Goal: Check status: Check status

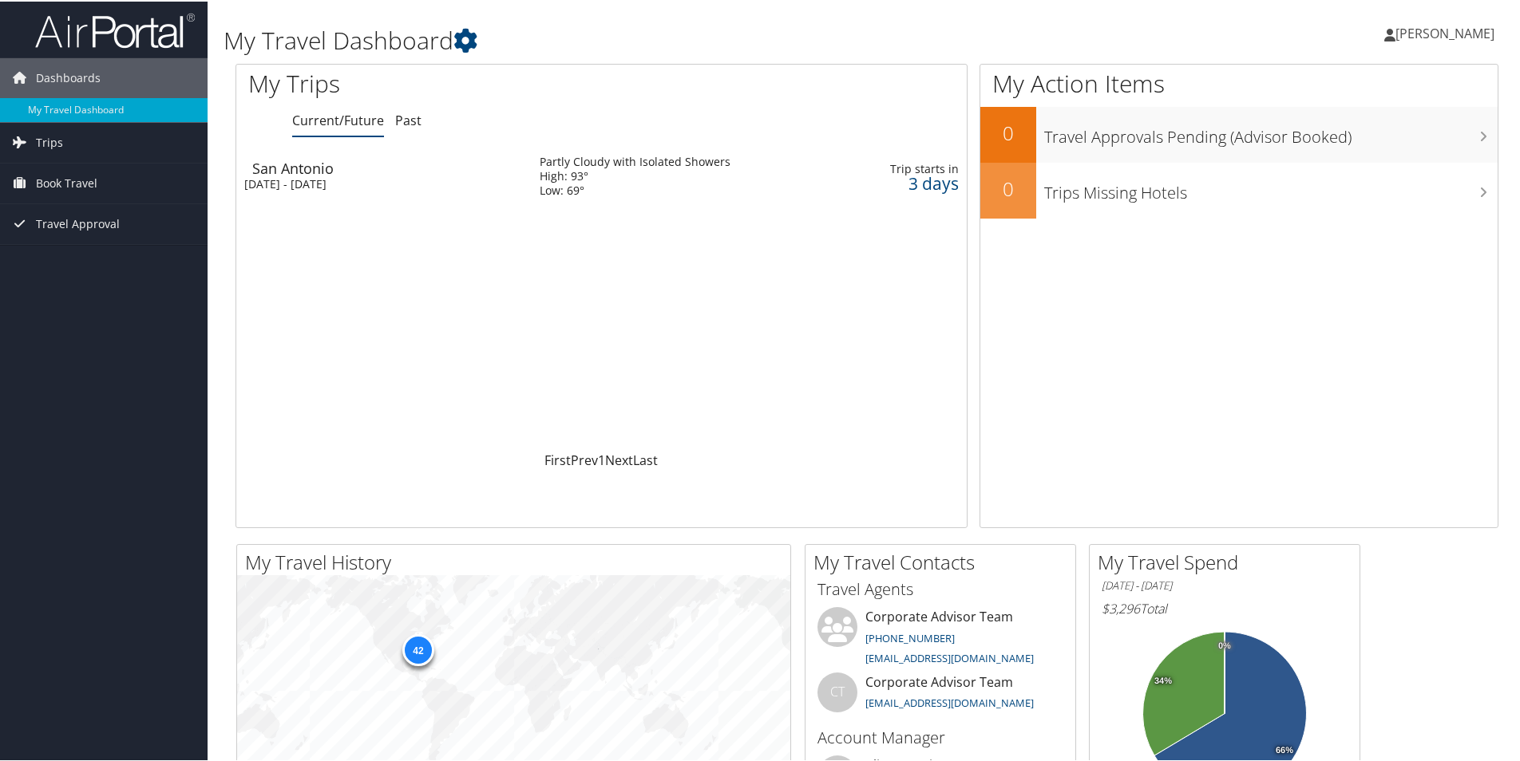
click at [337, 182] on div "Mon 6 Oct 2025 - Wed 8 Oct 2025" at bounding box center [379, 183] width 271 height 14
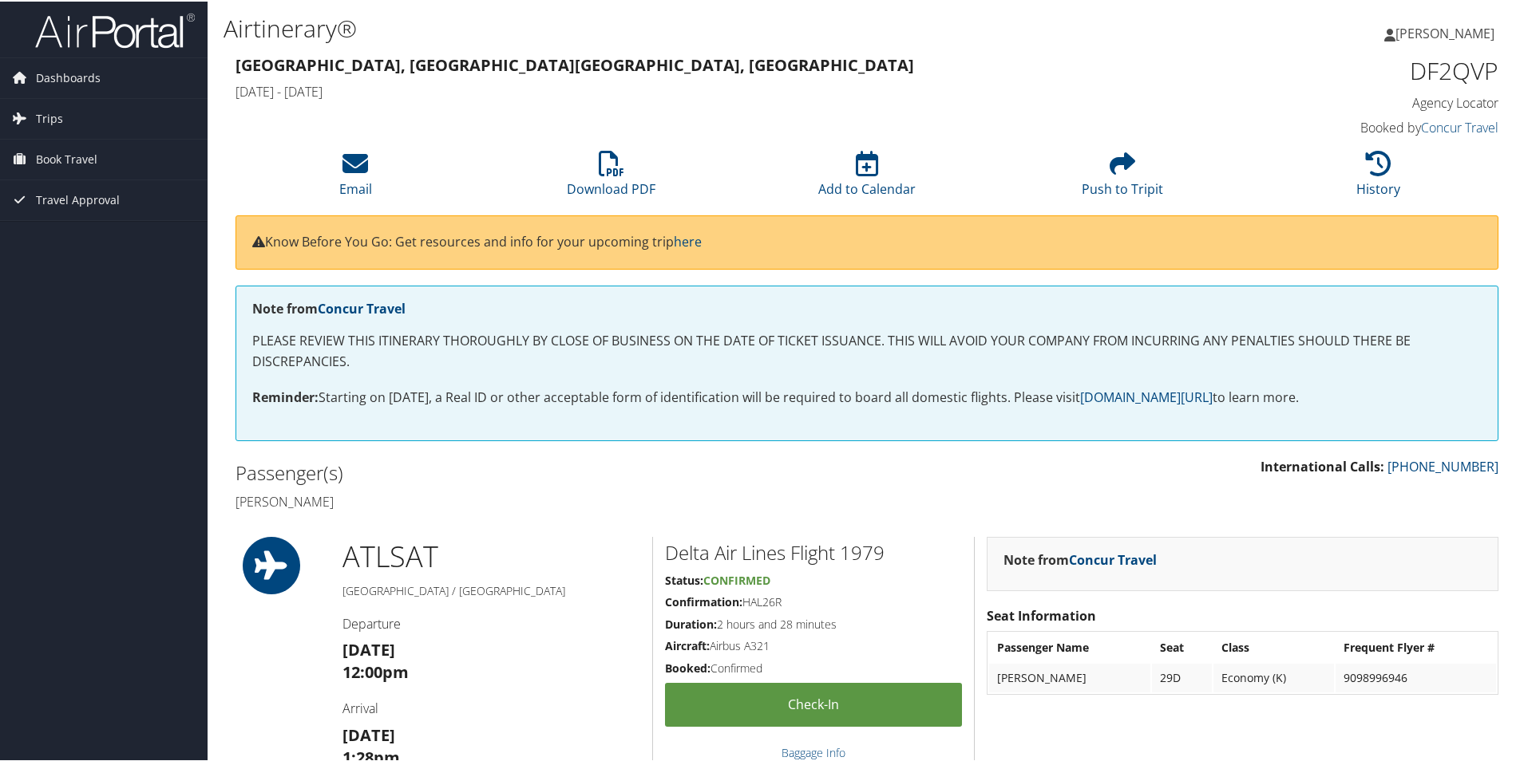
drag, startPoint x: 0, startPoint y: 0, endPoint x: 267, endPoint y: 492, distance: 559.9
click at [267, 492] on h4 "[PERSON_NAME]" at bounding box center [544, 501] width 619 height 18
click at [1481, 43] on link "[PERSON_NAME]" at bounding box center [1447, 32] width 126 height 48
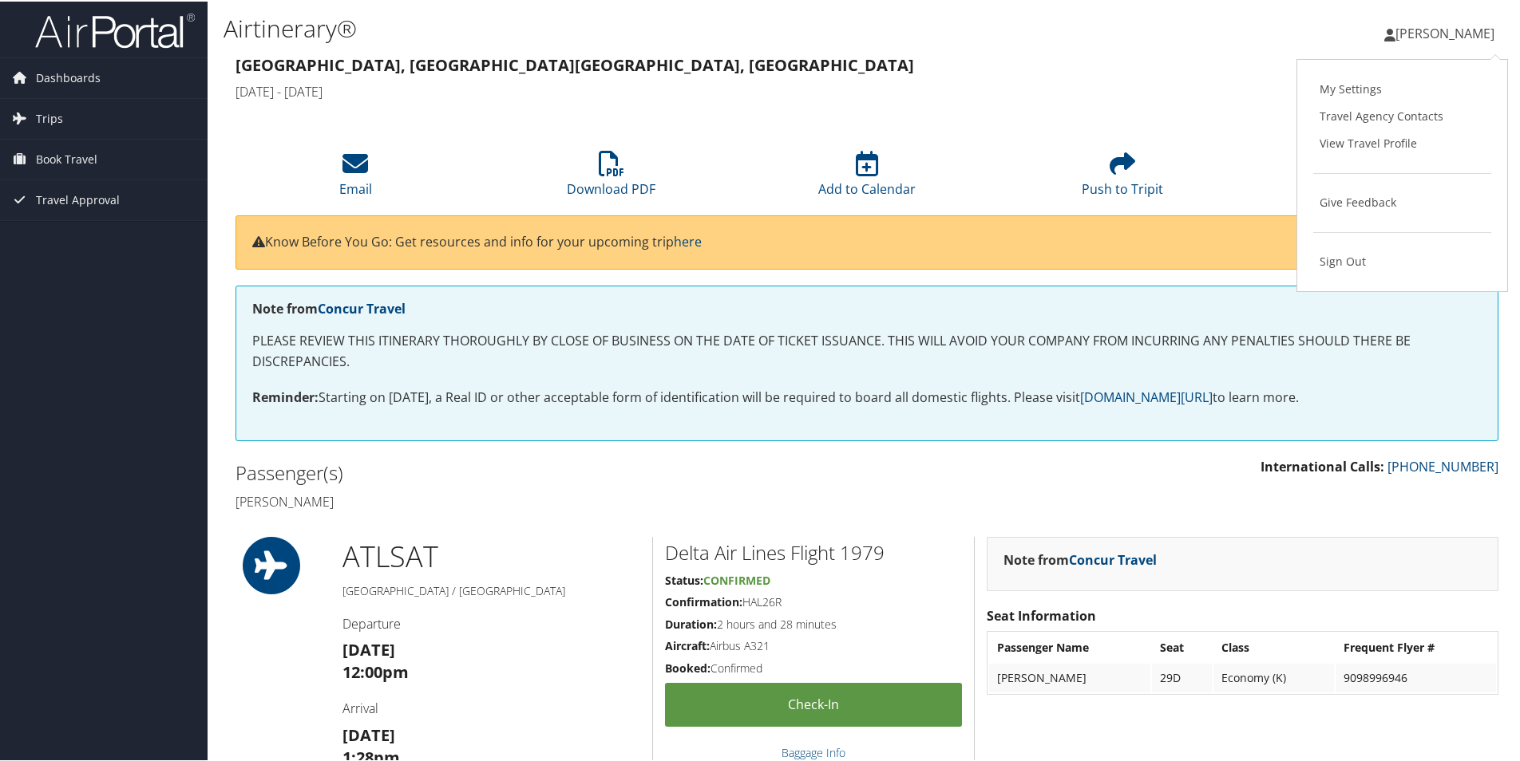
click at [1464, 34] on span "[PERSON_NAME]" at bounding box center [1444, 32] width 99 height 18
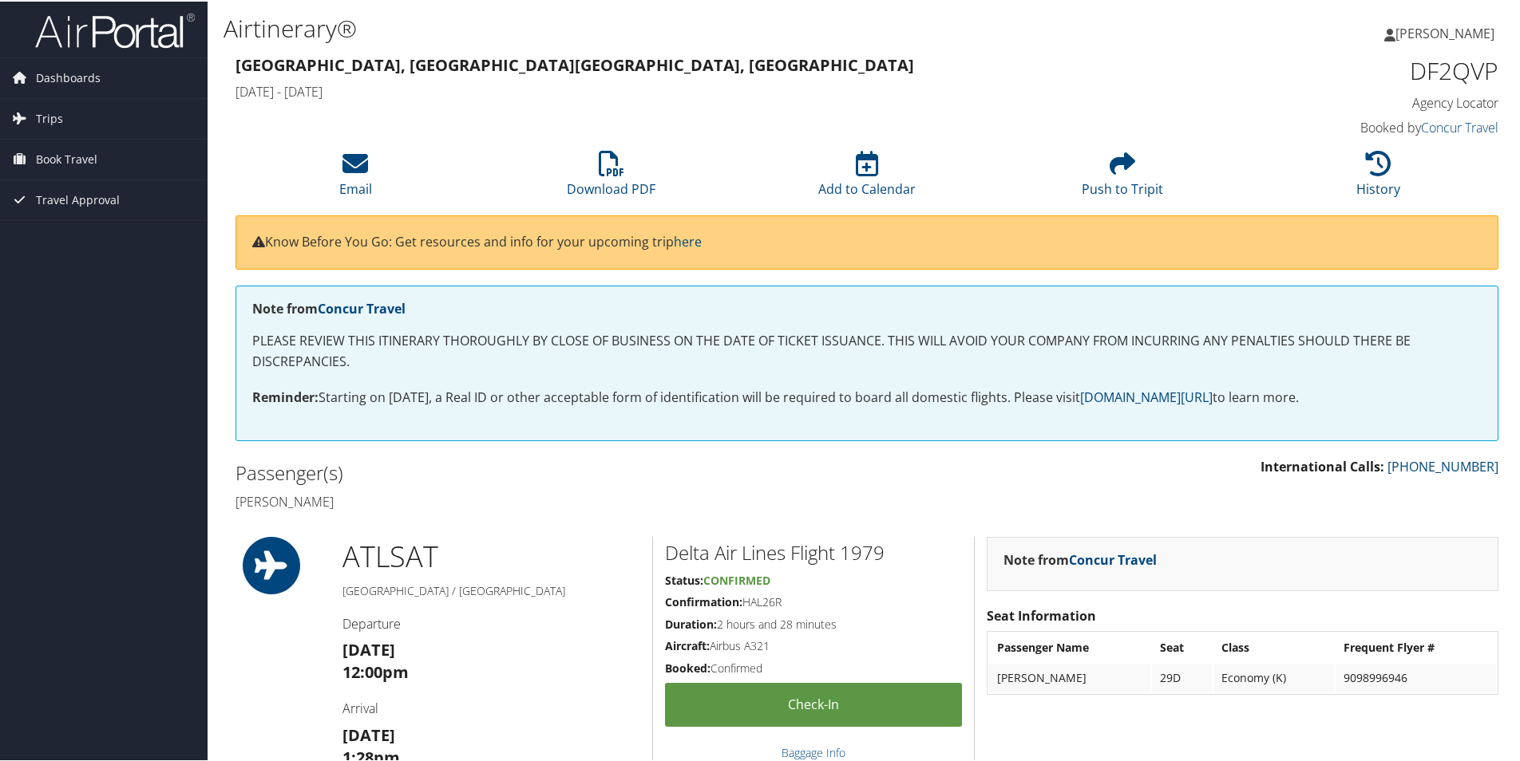
click at [1464, 34] on span "[PERSON_NAME]" at bounding box center [1444, 32] width 99 height 18
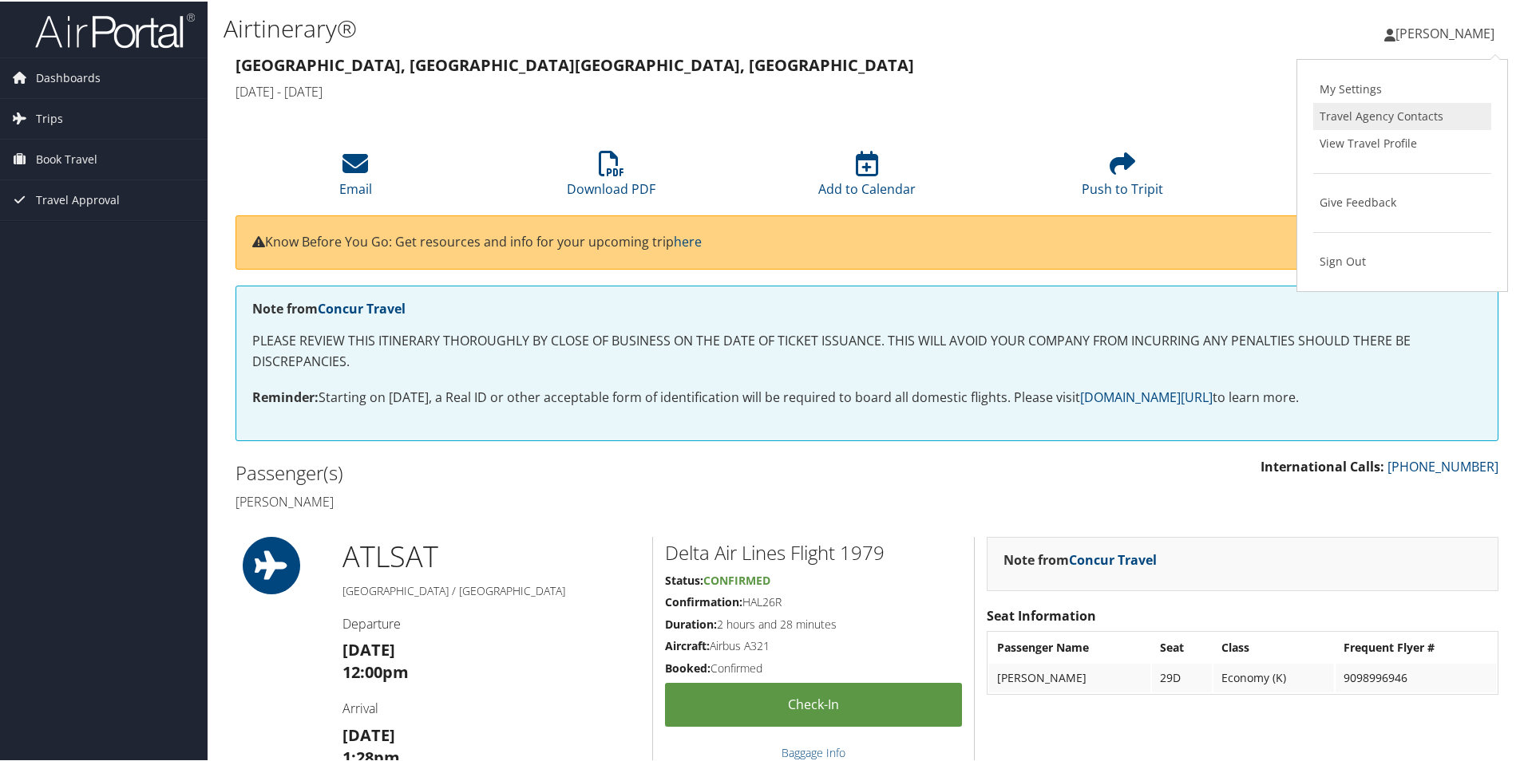
click at [1396, 121] on link "Travel Agency Contacts" at bounding box center [1402, 114] width 178 height 27
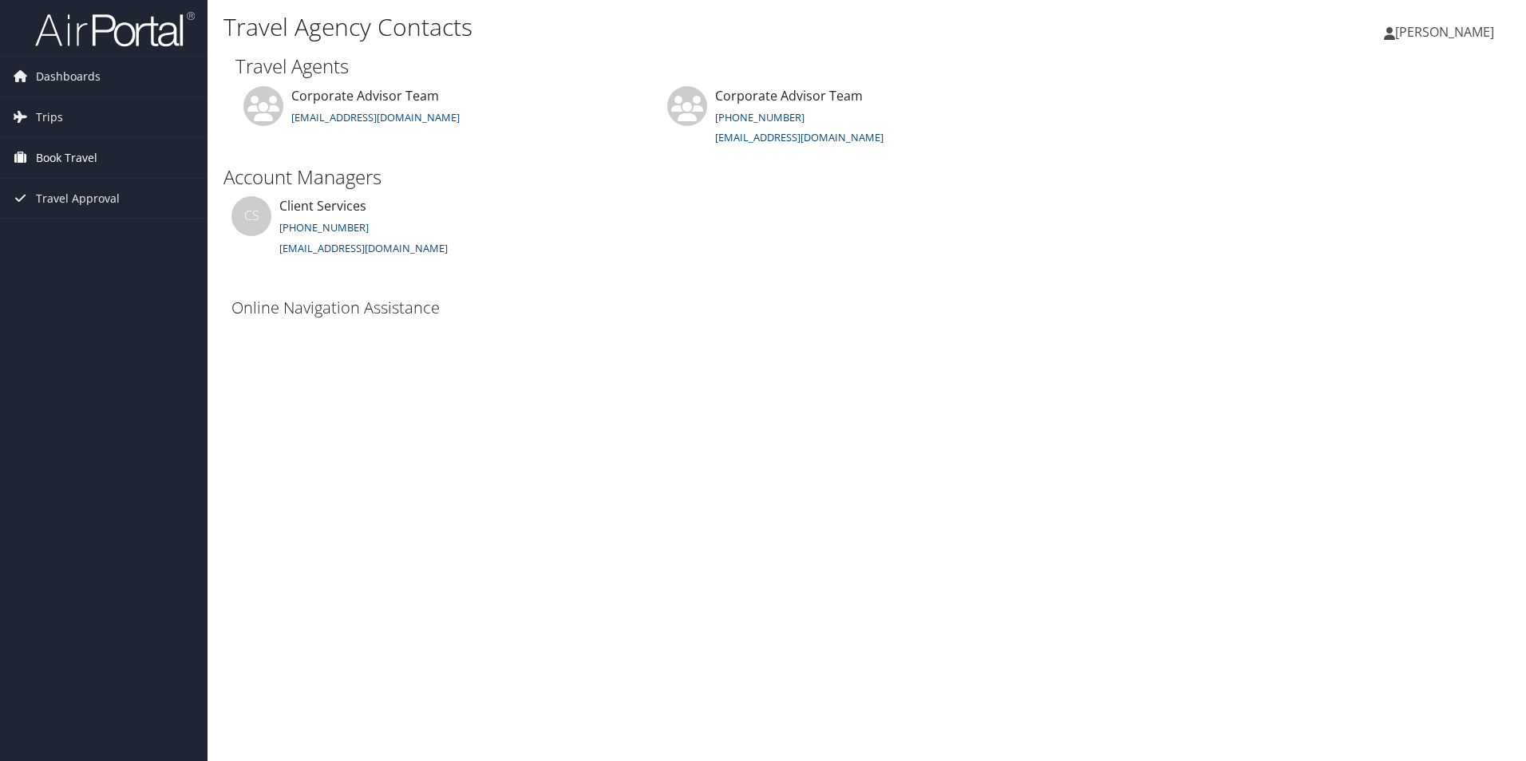
click at [90, 163] on span "Book Travel" at bounding box center [66, 158] width 61 height 40
click at [116, 179] on link "Agent Booking Request" at bounding box center [104, 190] width 208 height 24
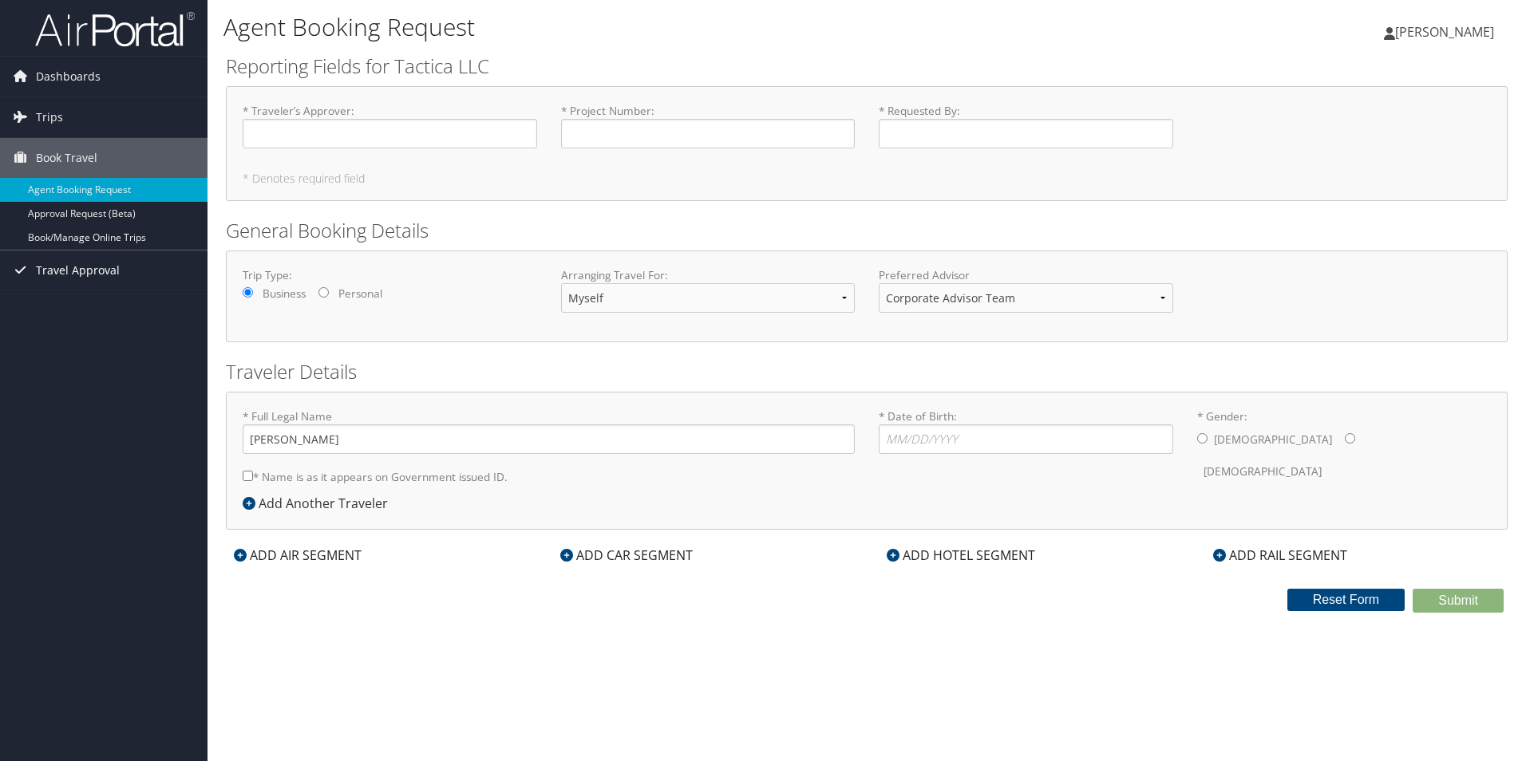
click at [55, 269] on span "Travel Approval" at bounding box center [78, 271] width 84 height 40
click at [57, 326] on link "Approved Trips" at bounding box center [104, 326] width 208 height 24
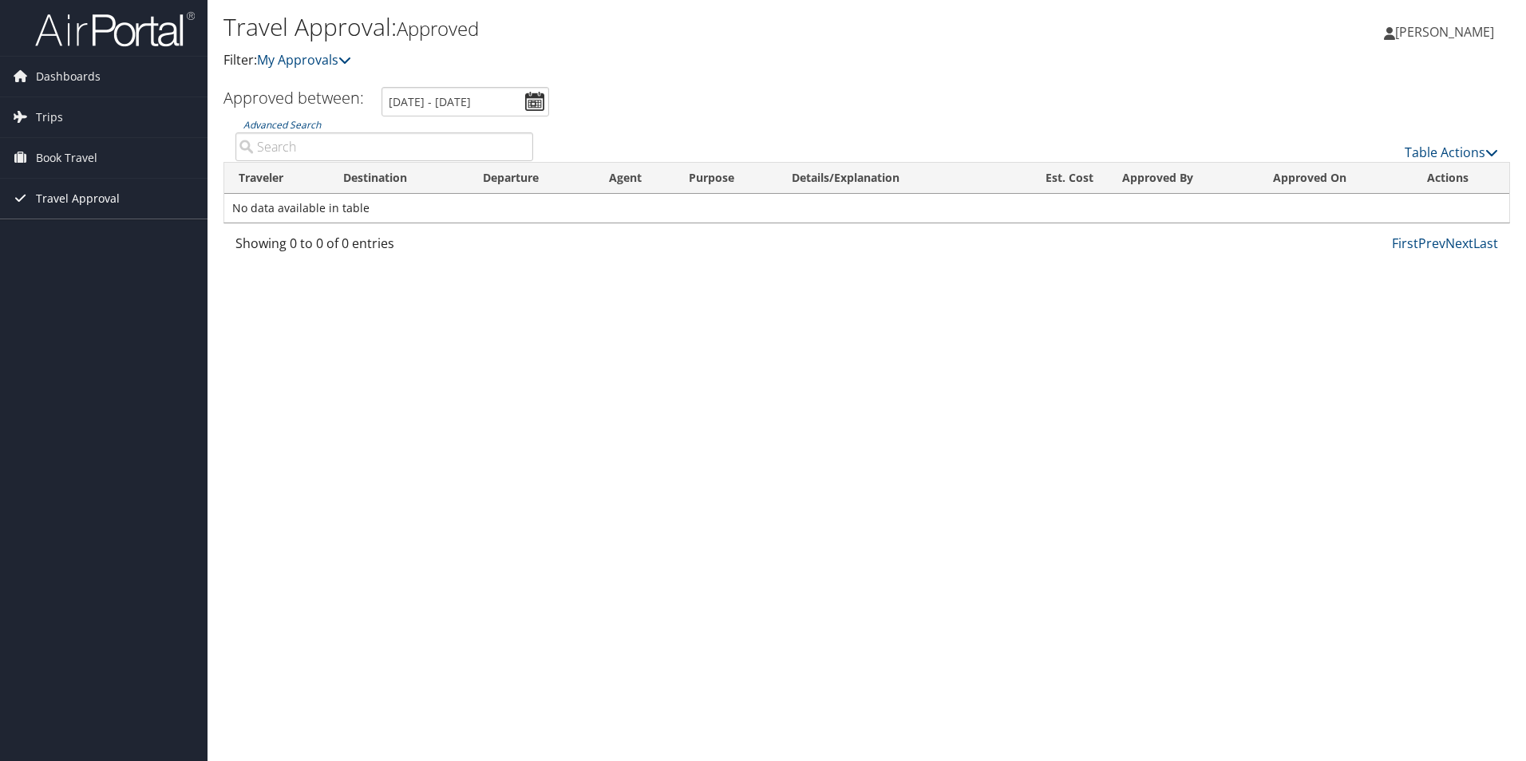
click at [53, 188] on span "Travel Approval" at bounding box center [78, 199] width 84 height 40
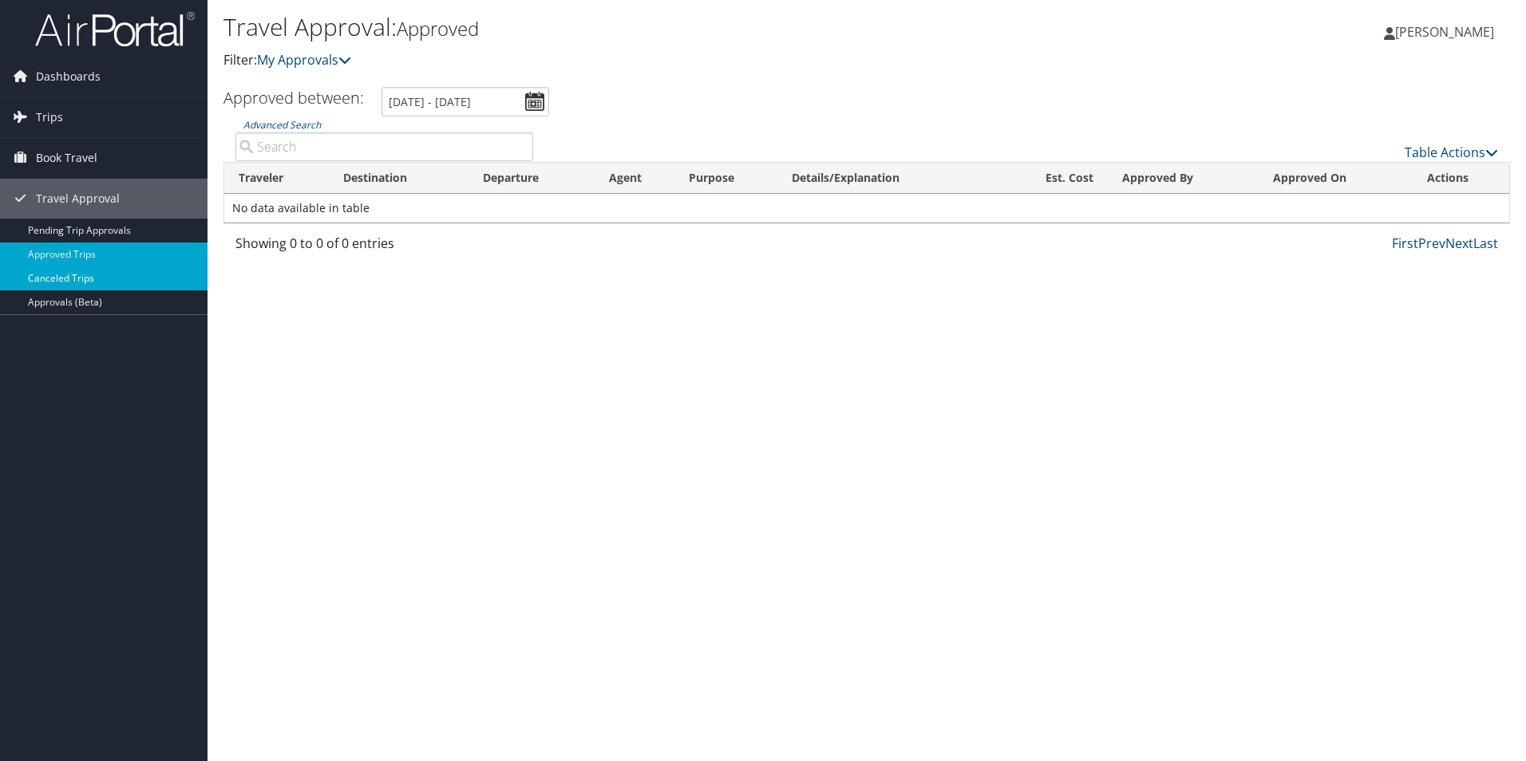
click at [50, 284] on link "Canceled Trips" at bounding box center [104, 279] width 208 height 24
click at [57, 118] on span "Trips" at bounding box center [49, 117] width 27 height 40
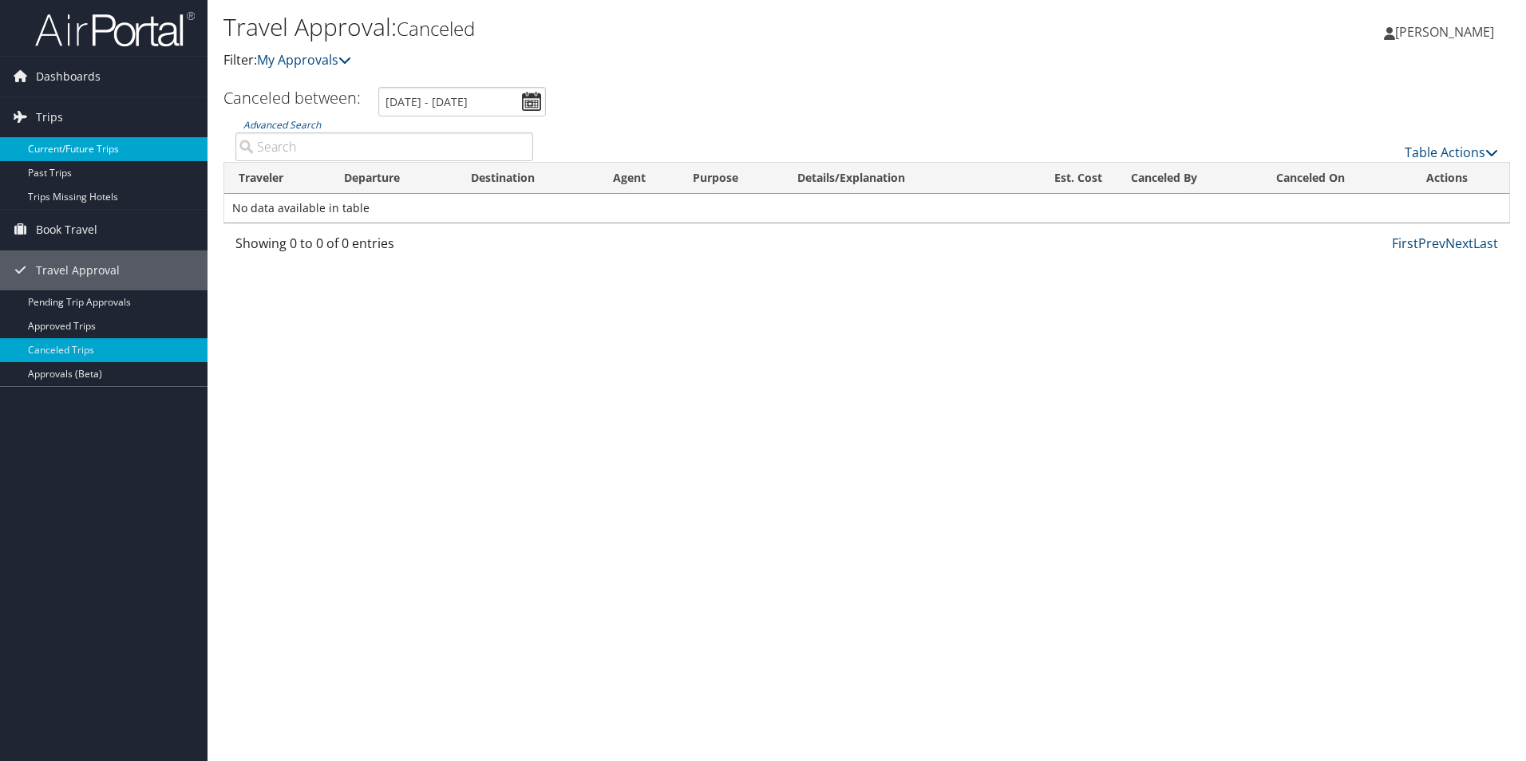
click at [47, 148] on link "Current/Future Trips" at bounding box center [104, 149] width 208 height 24
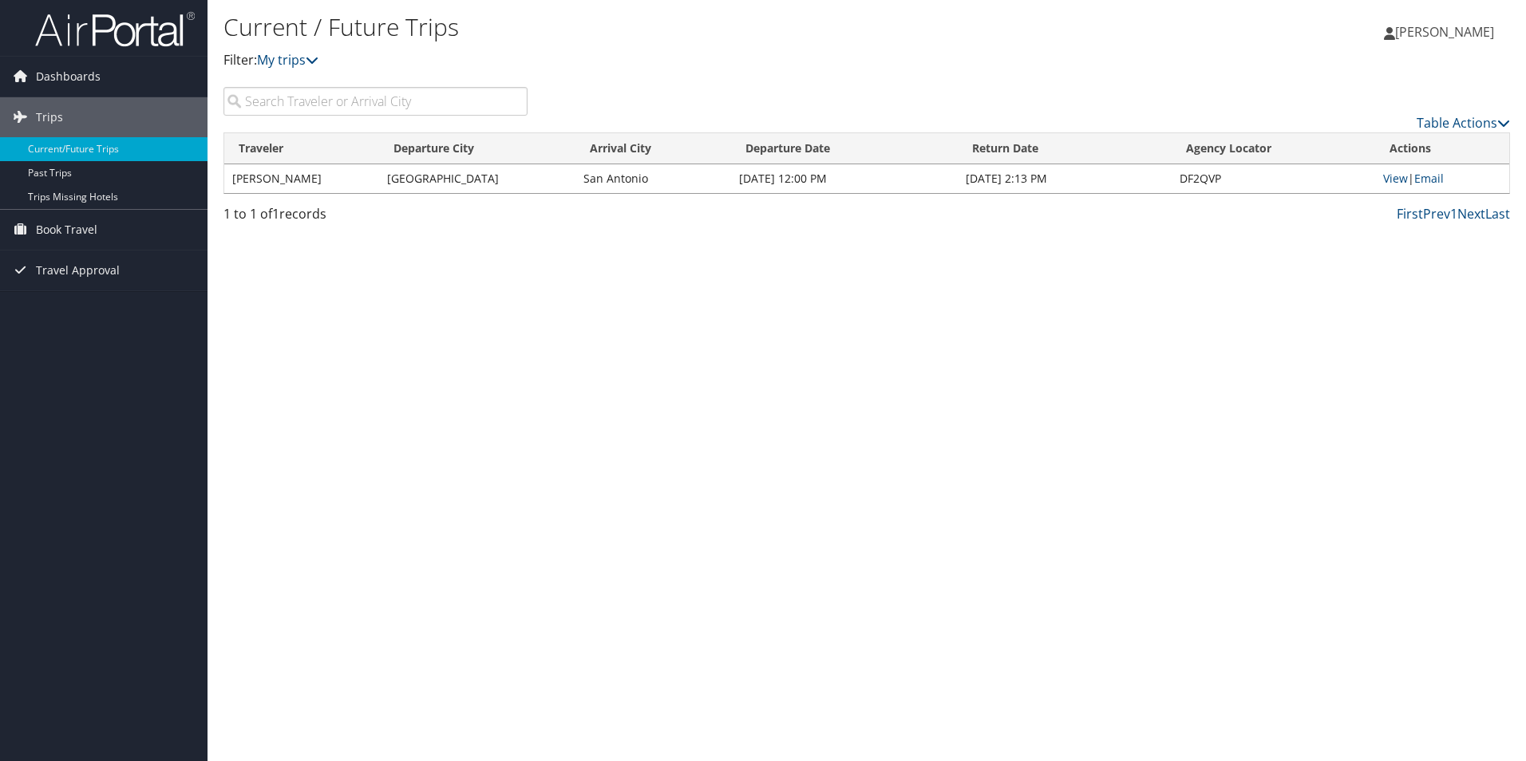
click at [354, 187] on td "[PERSON_NAME]" at bounding box center [301, 178] width 155 height 29
click at [1397, 182] on link "View" at bounding box center [1395, 178] width 25 height 15
